Goal: Navigation & Orientation: Go to known website

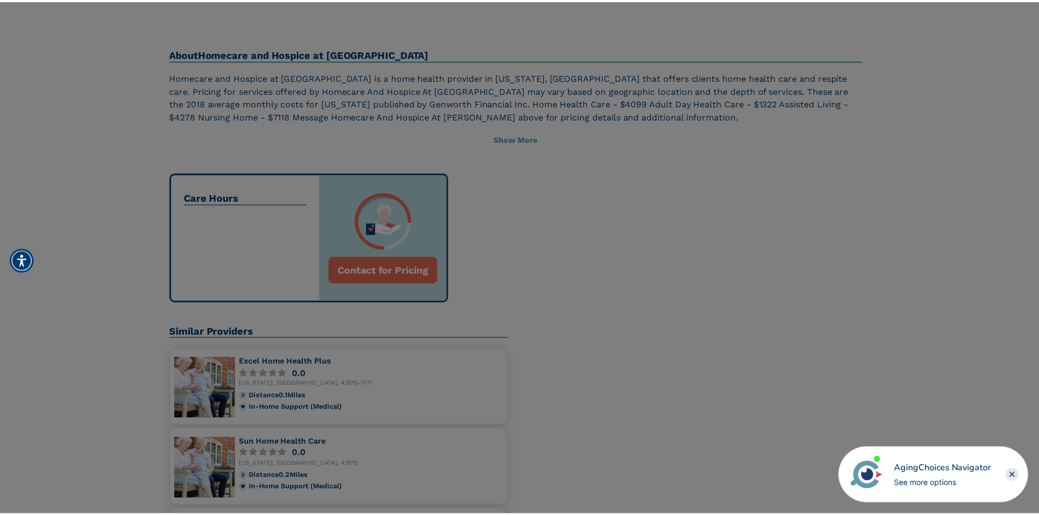
scroll to position [491, 0]
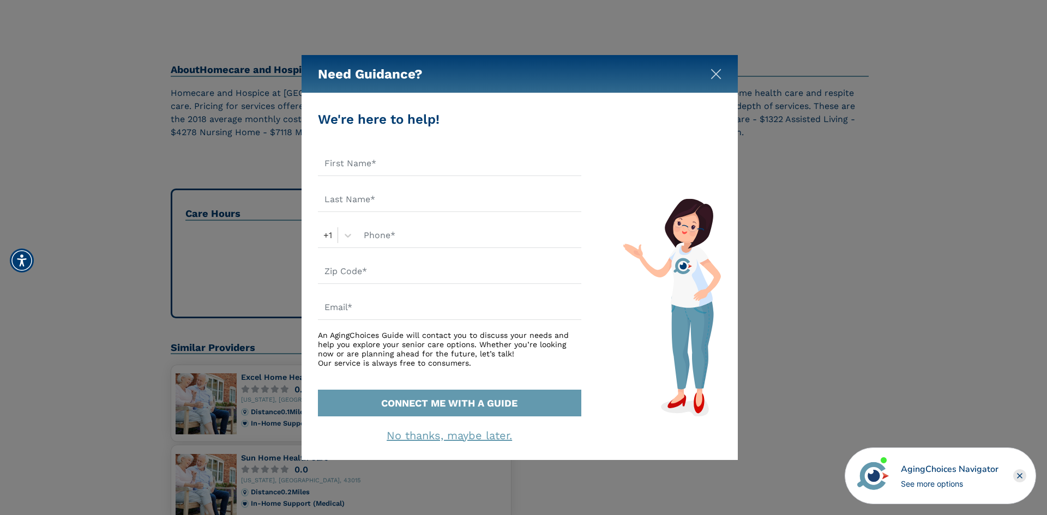
click at [713, 69] on img "Close" at bounding box center [715, 74] width 11 height 11
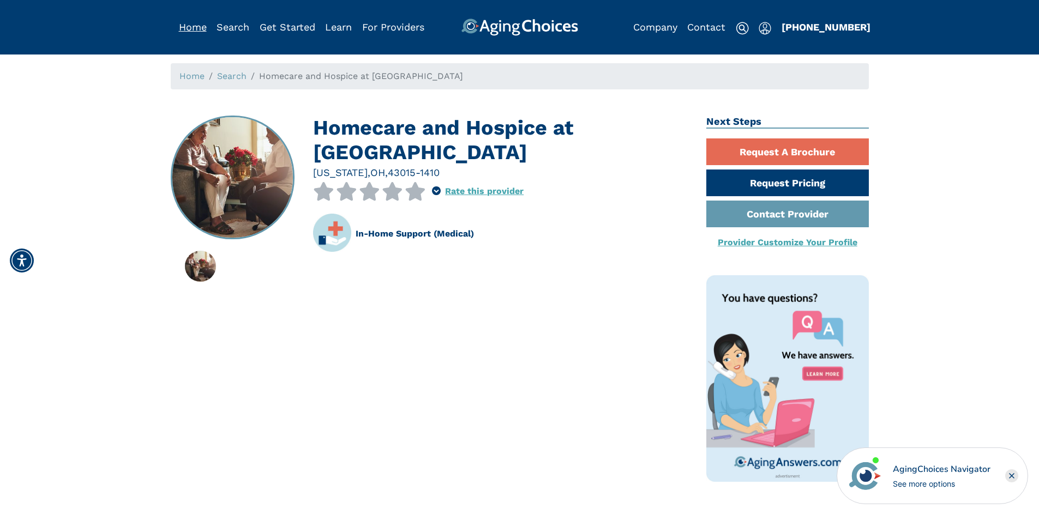
click at [192, 25] on link "Home" at bounding box center [193, 26] width 28 height 11
